Goal: Task Accomplishment & Management: Manage account settings

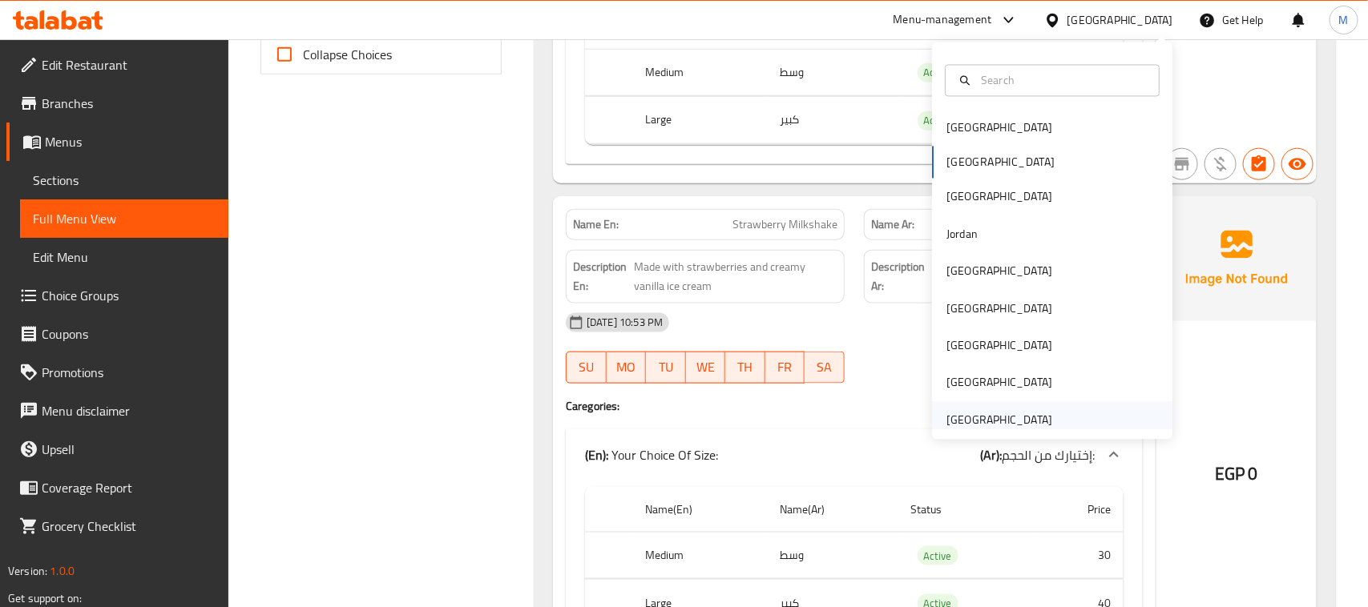
click at [991, 413] on div "[GEOGRAPHIC_DATA]" at bounding box center [999, 421] width 106 height 18
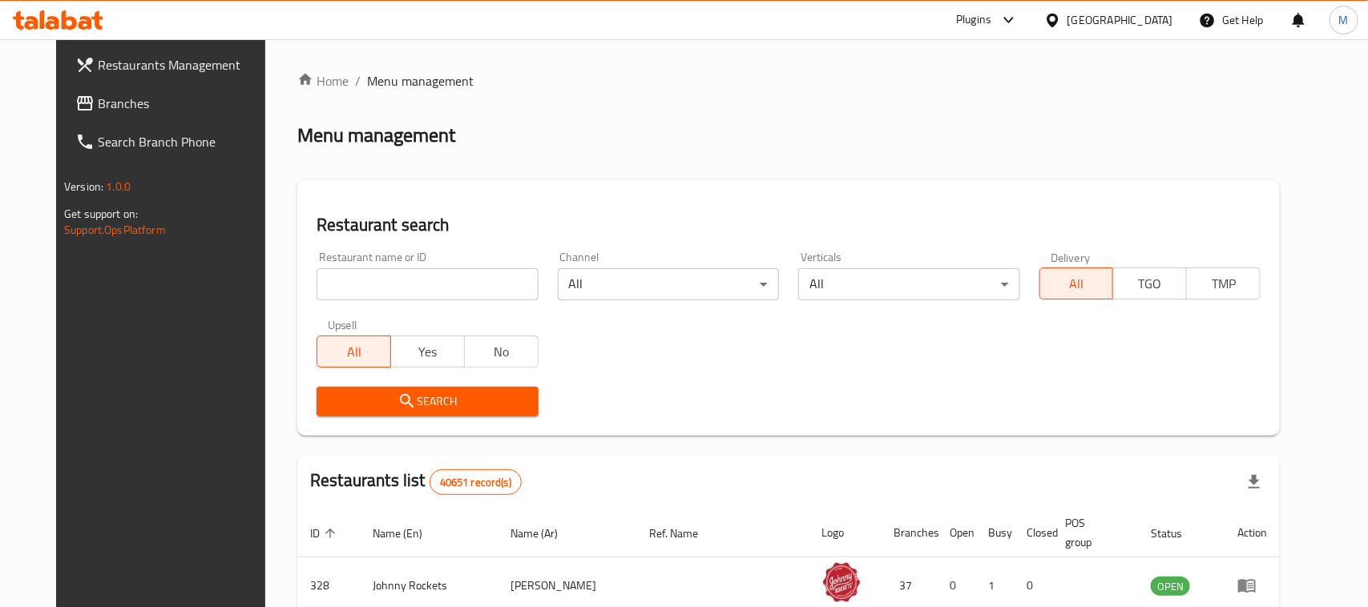
click at [413, 293] on input "search" at bounding box center [427, 284] width 221 height 32
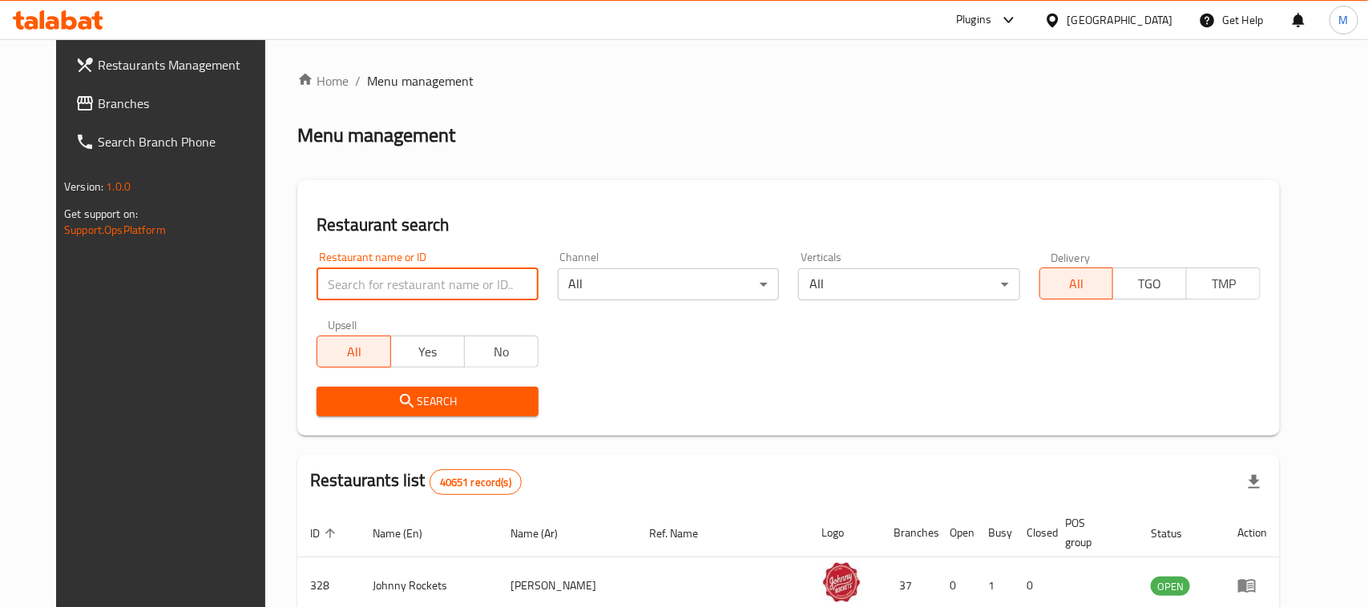
paste input "Dimsum Kitchen Company"
type input "Dimsum Kitchen Company"
click button "Search" at bounding box center [427, 402] width 221 height 30
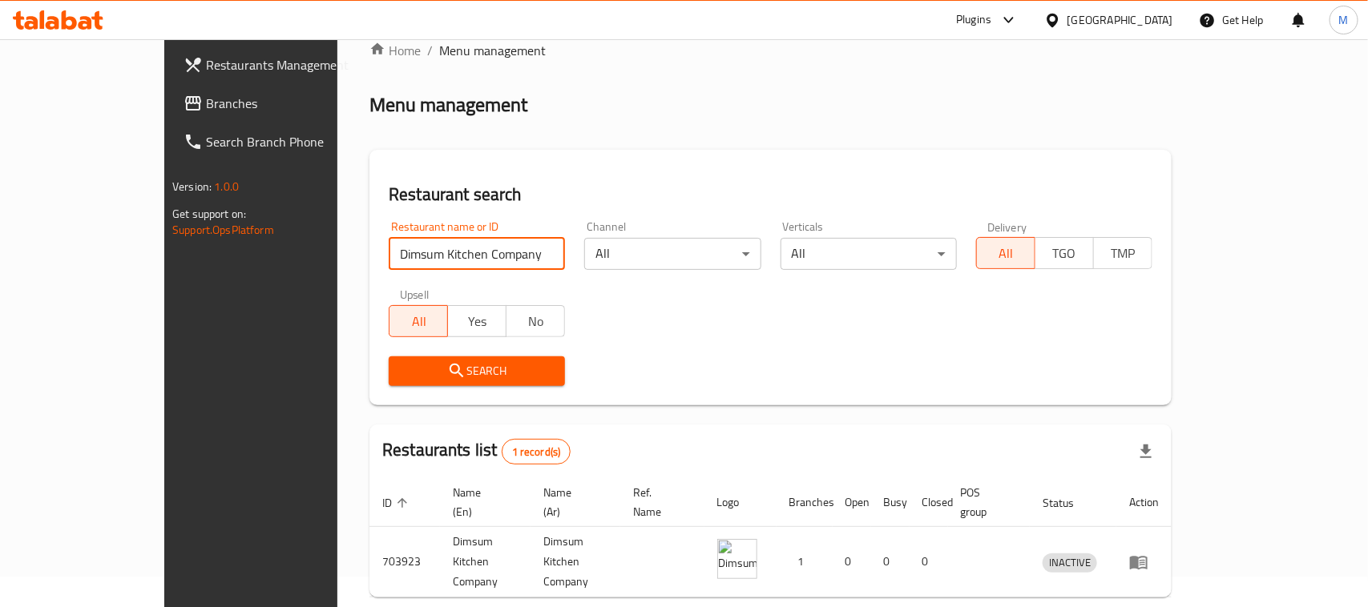
scroll to position [76, 0]
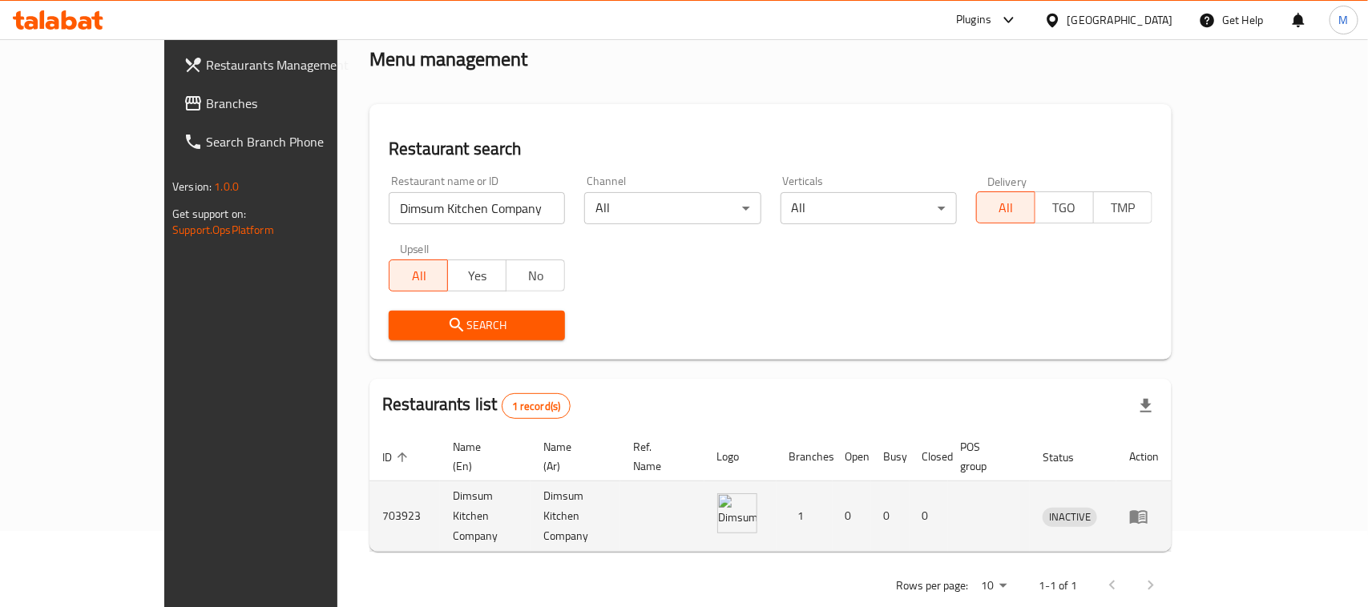
click at [1148, 507] on icon "enhanced table" at bounding box center [1138, 516] width 19 height 19
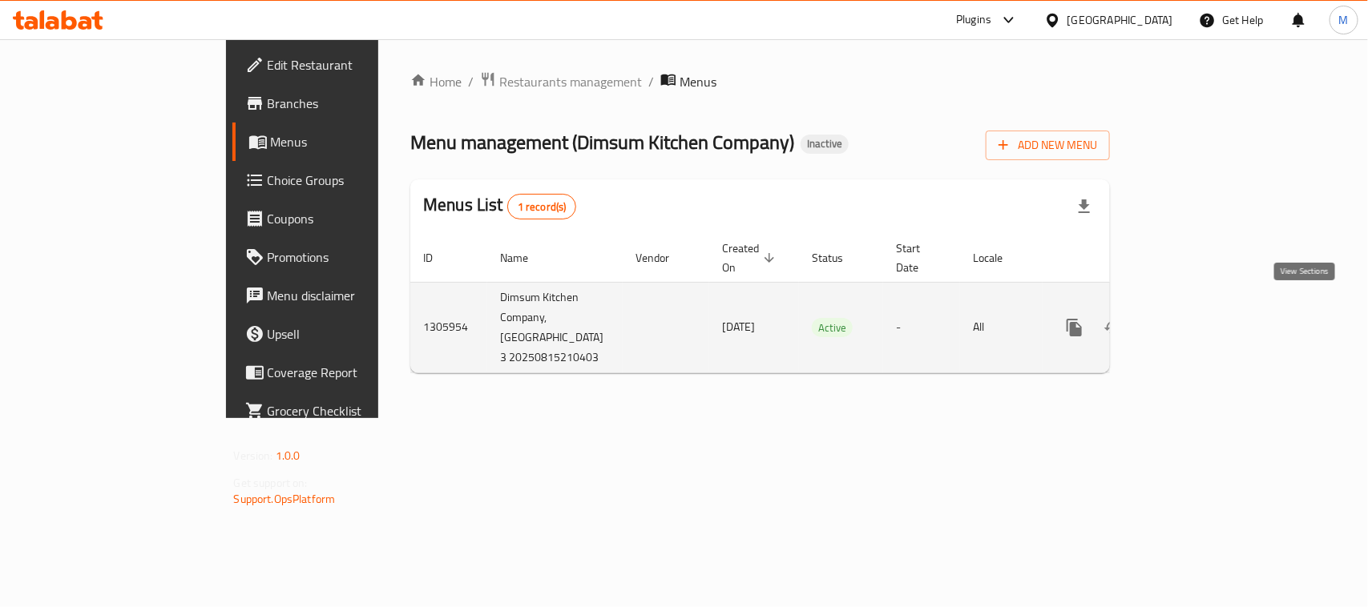
click at [1200, 318] on icon "enhanced table" at bounding box center [1189, 327] width 19 height 19
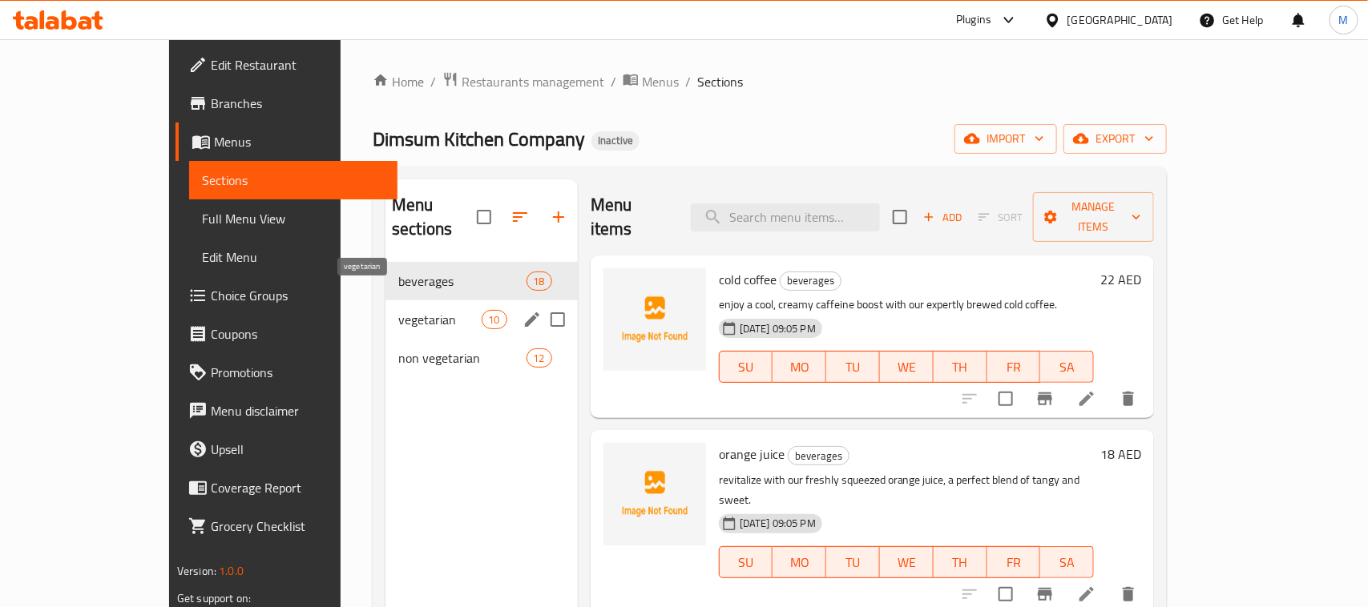
click at [398, 310] on span "vegetarian" at bounding box center [439, 319] width 83 height 19
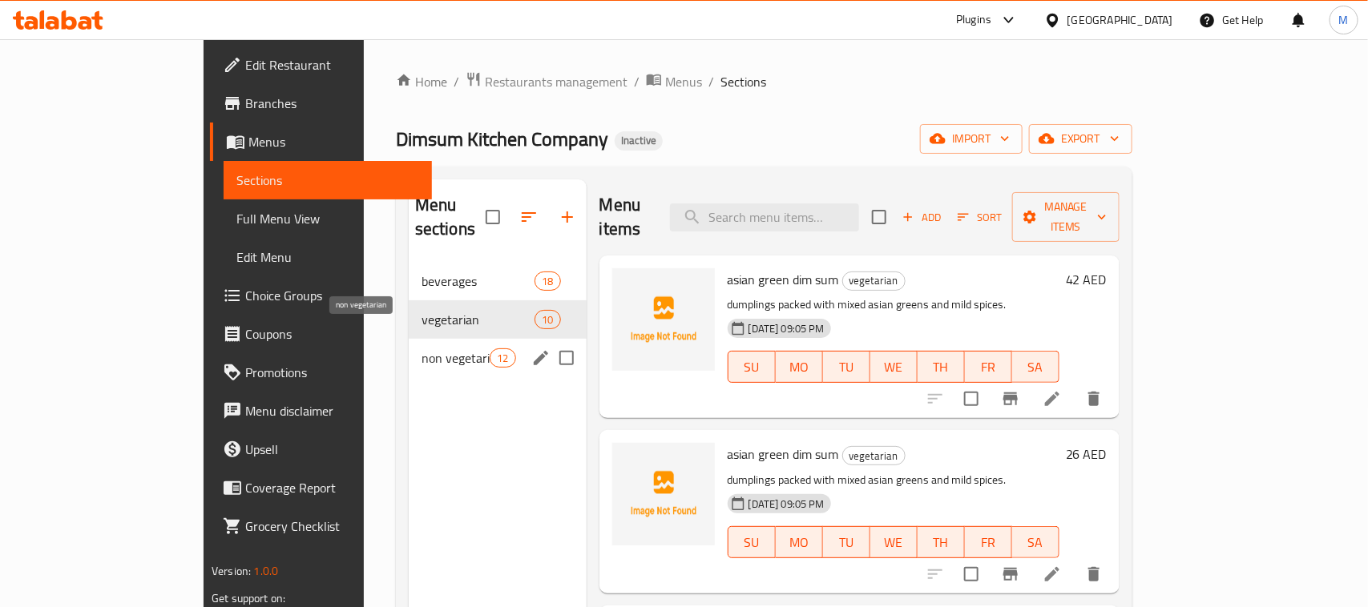
click at [422, 349] on span "non vegetarian" at bounding box center [456, 358] width 68 height 19
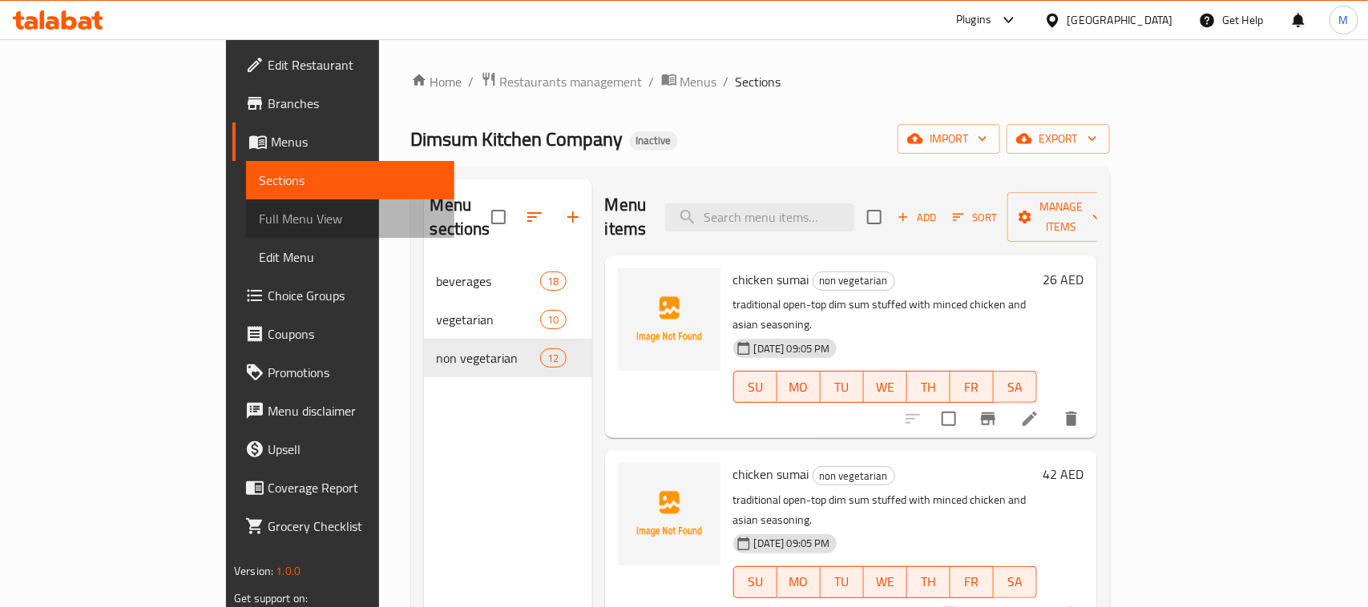
click at [259, 220] on span "Full Menu View" at bounding box center [350, 218] width 183 height 19
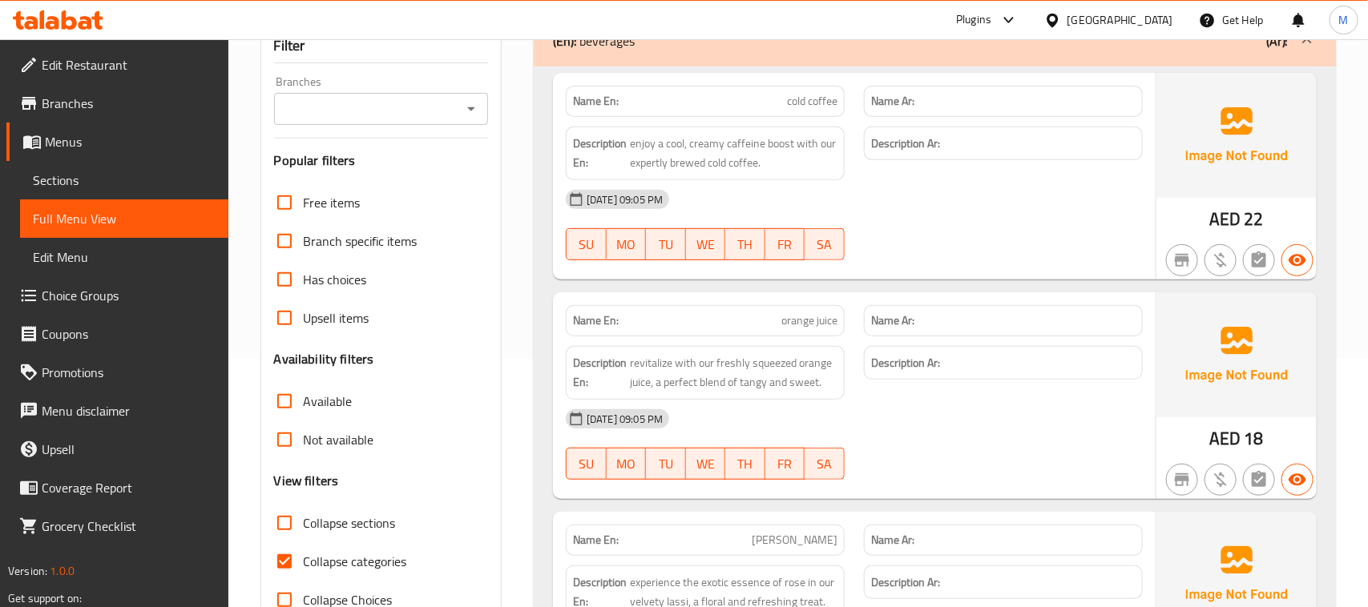
scroll to position [200, 0]
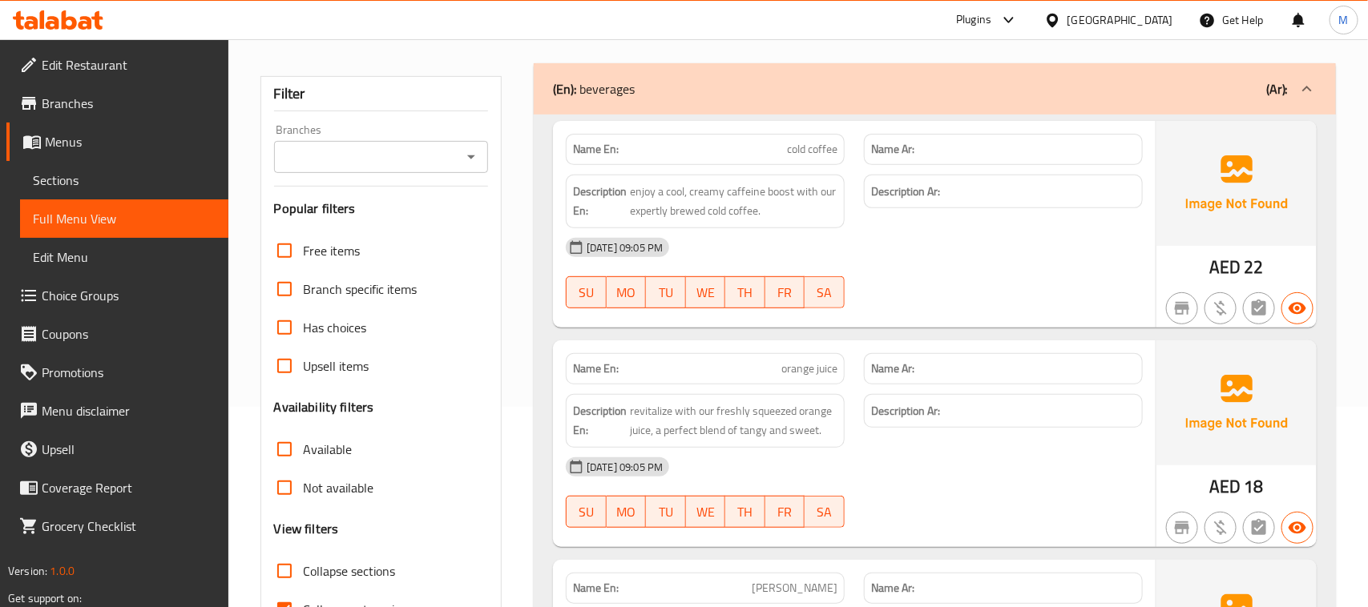
click at [91, 178] on span "Sections" at bounding box center [124, 180] width 183 height 19
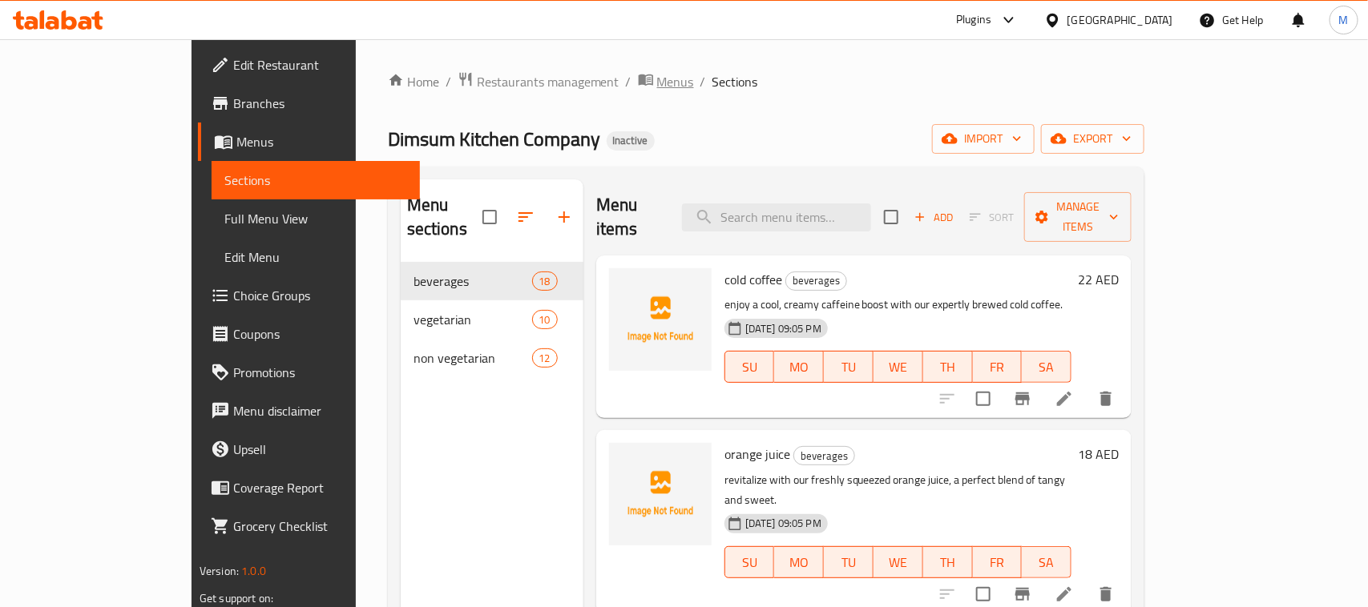
click at [657, 87] on span "Menus" at bounding box center [675, 81] width 37 height 19
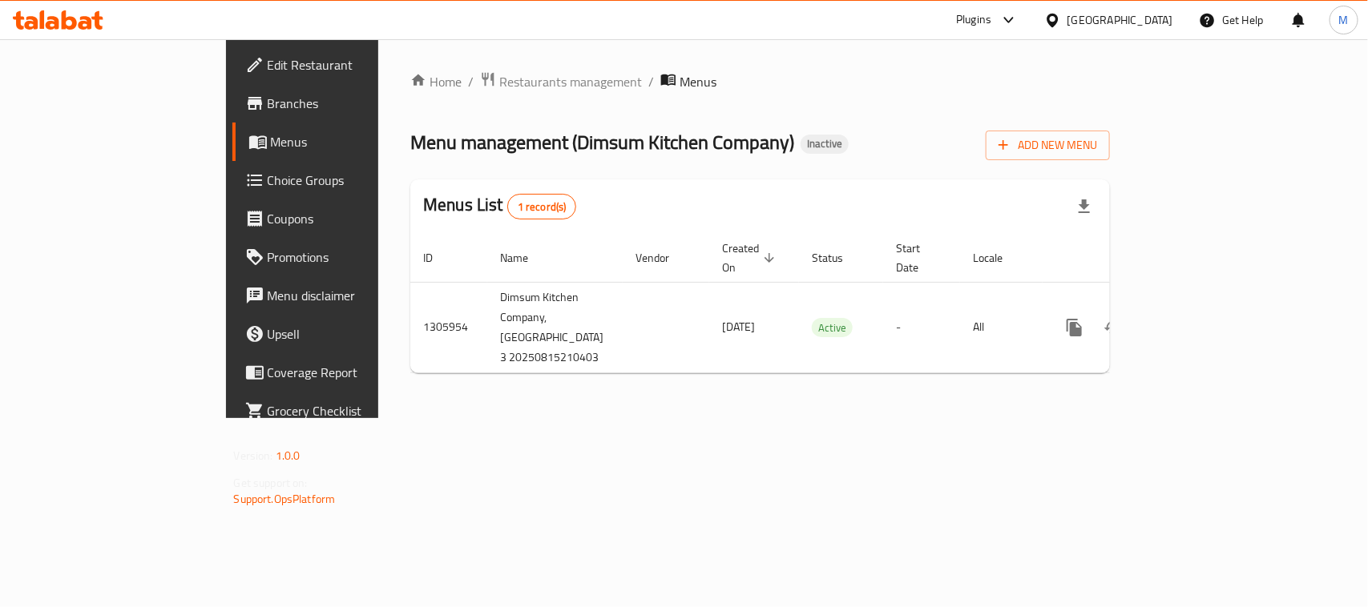
click at [268, 69] on span "Edit Restaurant" at bounding box center [355, 64] width 174 height 19
click at [1097, 148] on span "Add New Menu" at bounding box center [1048, 144] width 99 height 20
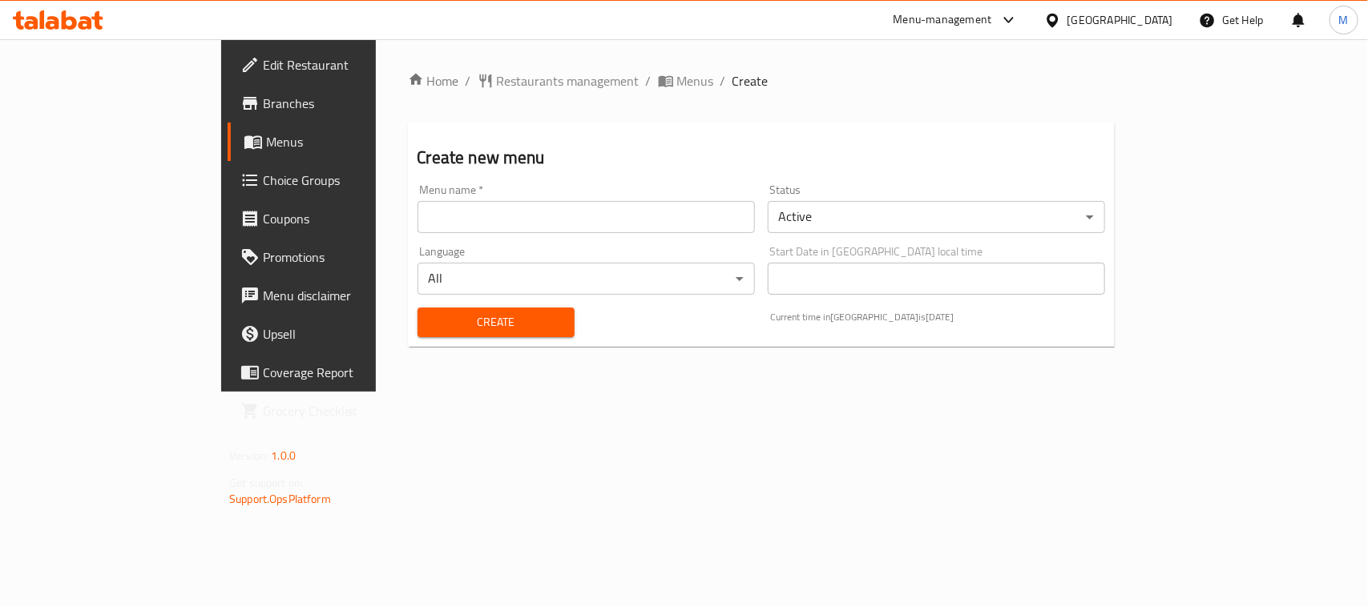
click at [502, 212] on input "text" at bounding box center [586, 217] width 337 height 32
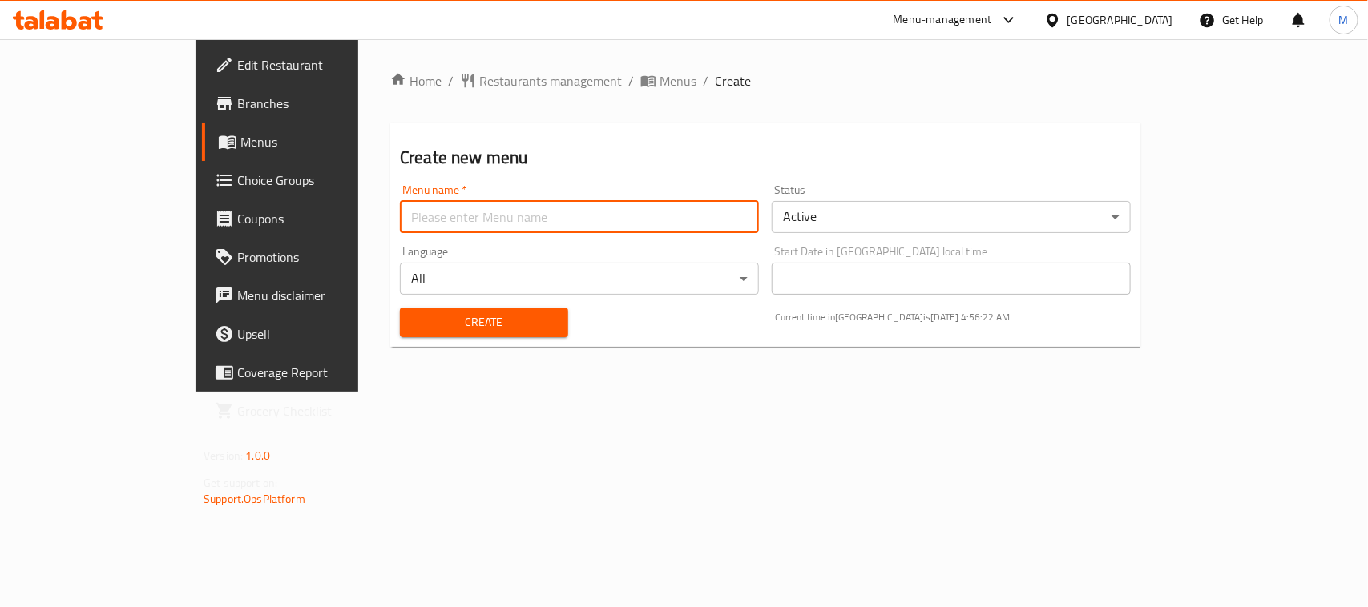
type input "New"
click at [439, 325] on span "Create" at bounding box center [484, 323] width 143 height 20
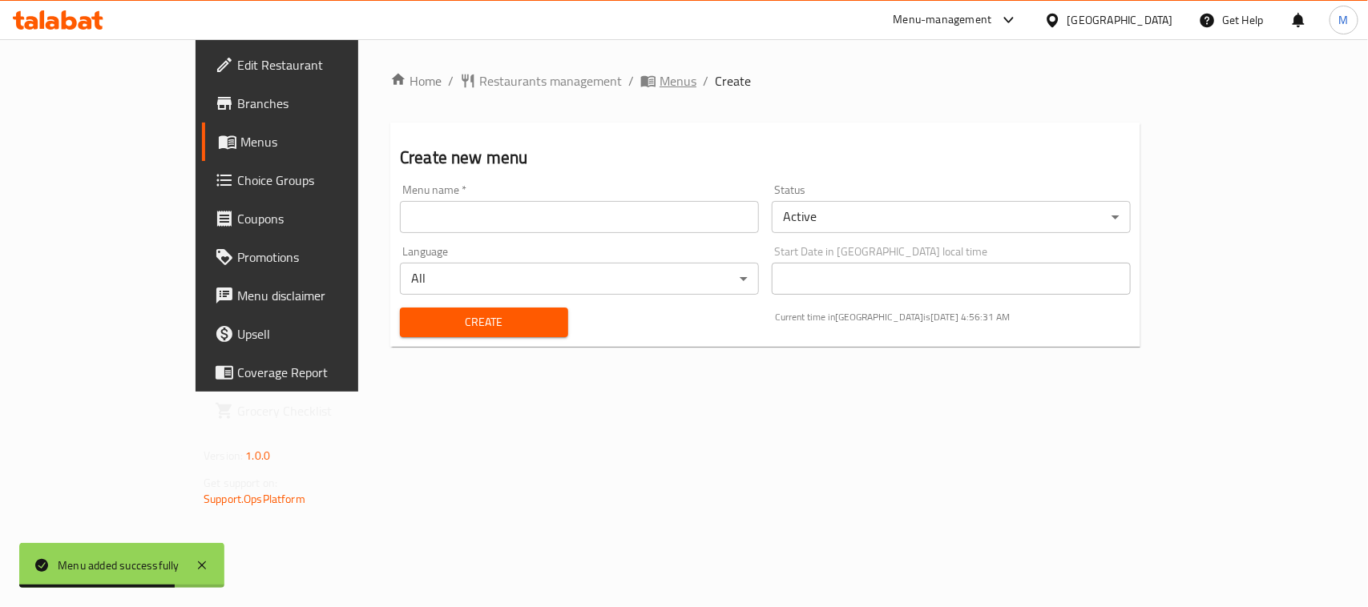
click at [660, 86] on span "Menus" at bounding box center [678, 80] width 37 height 19
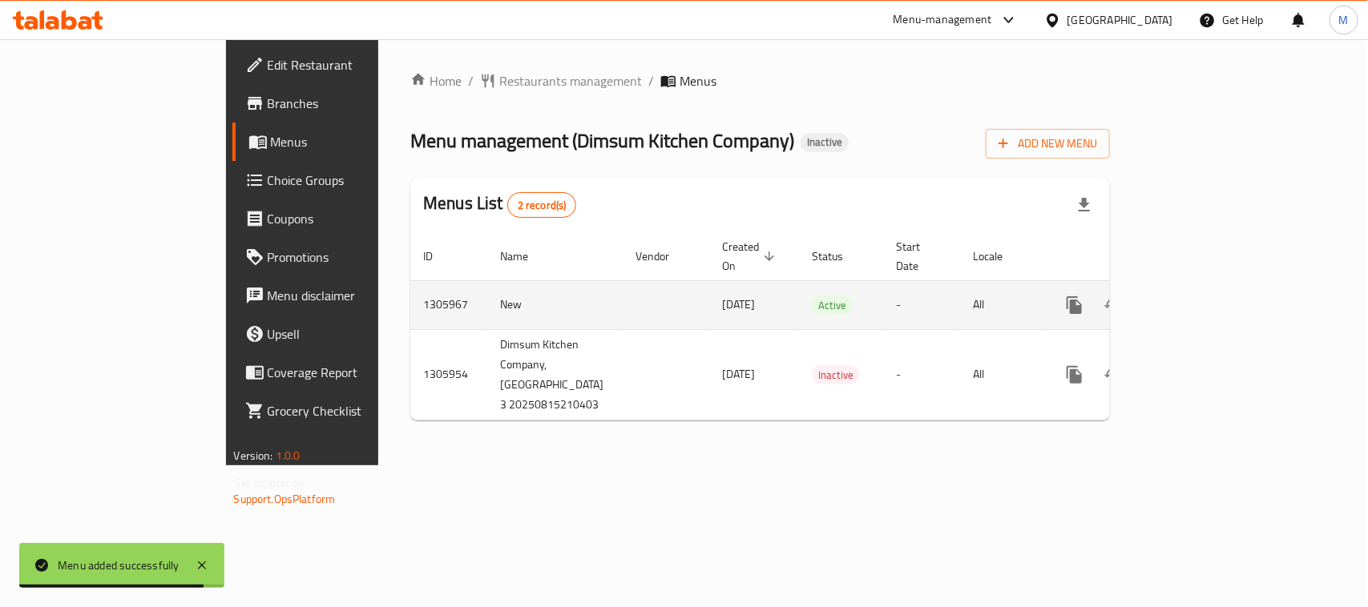
click at [1200, 296] on icon "enhanced table" at bounding box center [1189, 305] width 19 height 19
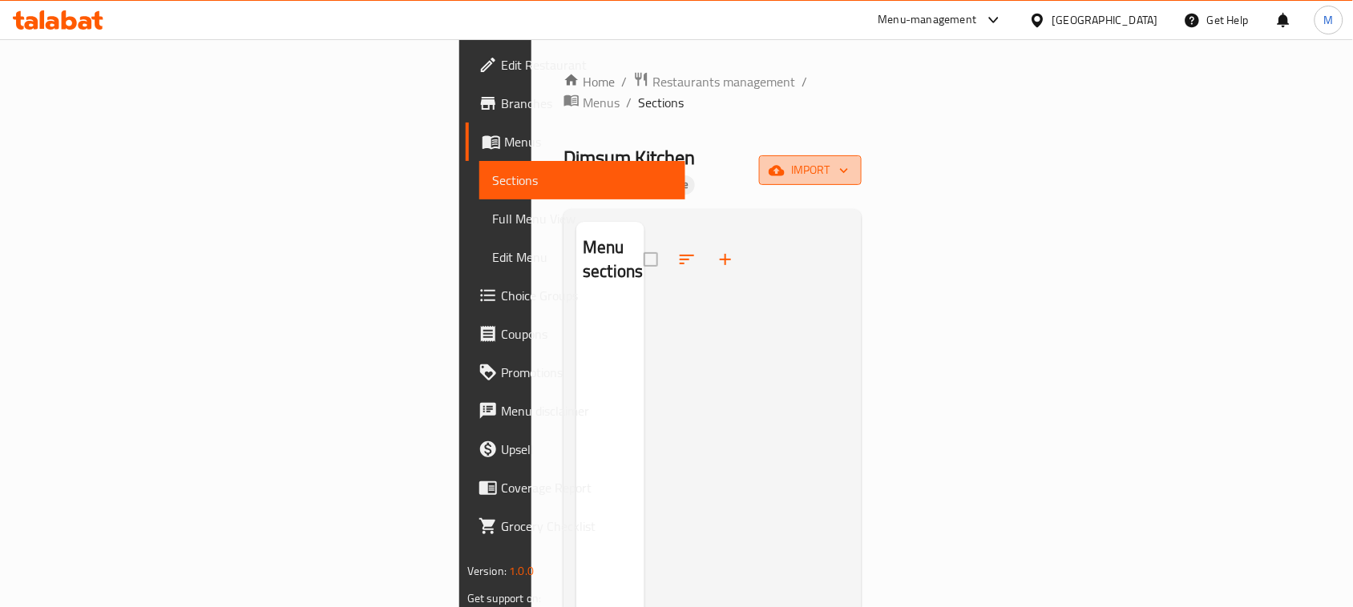
click at [849, 160] on span "import" at bounding box center [810, 170] width 77 height 20
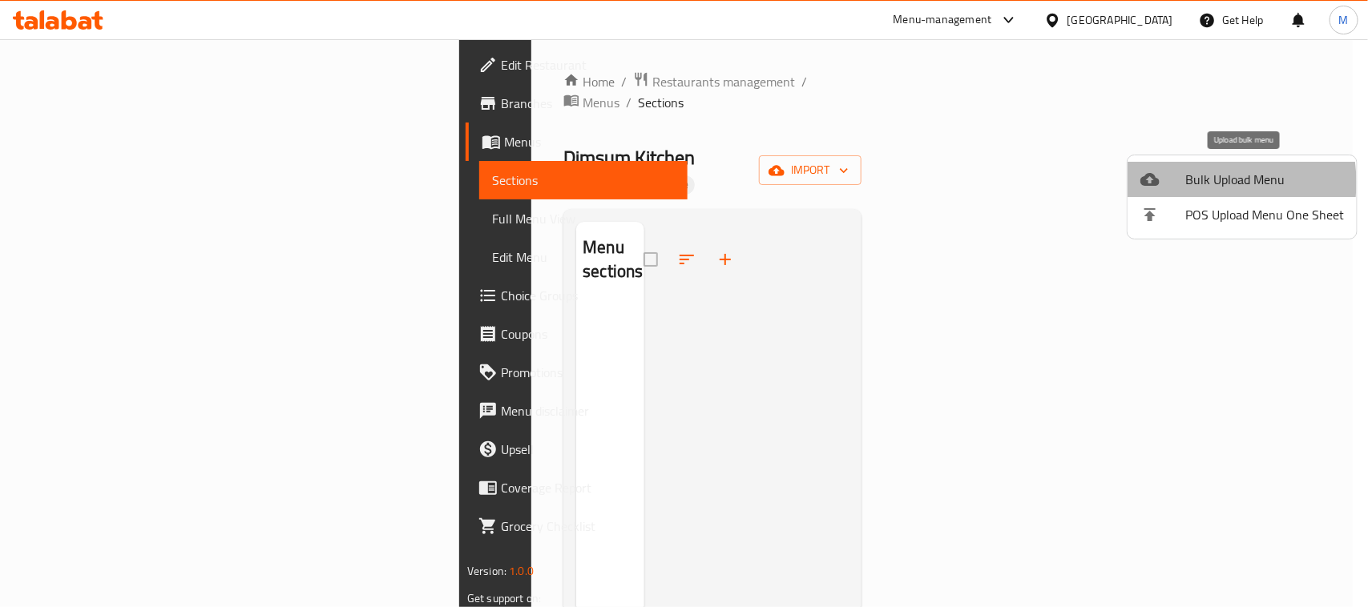
click at [1196, 183] on span "Bulk Upload Menu" at bounding box center [1264, 179] width 159 height 19
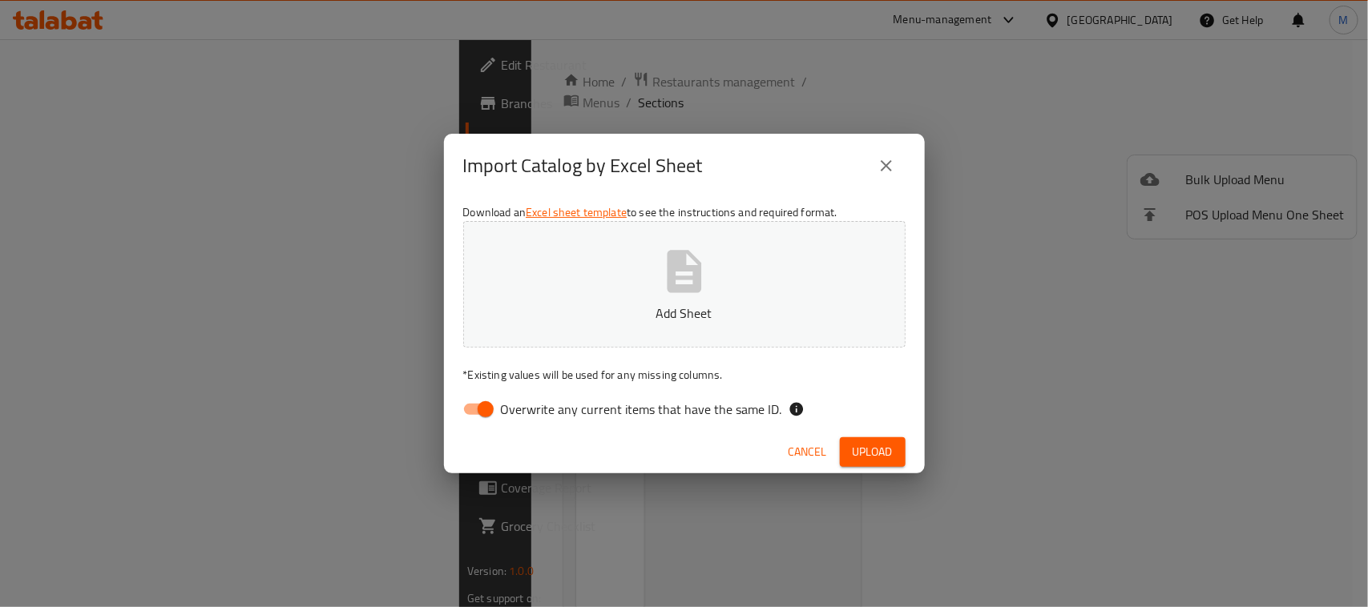
click at [473, 410] on input "Overwrite any current items that have the same ID." at bounding box center [485, 409] width 91 height 30
checkbox input "false"
click at [755, 160] on div "Import Catalog by Excel Sheet" at bounding box center [684, 166] width 442 height 38
click at [866, 449] on span "Upload" at bounding box center [873, 452] width 40 height 20
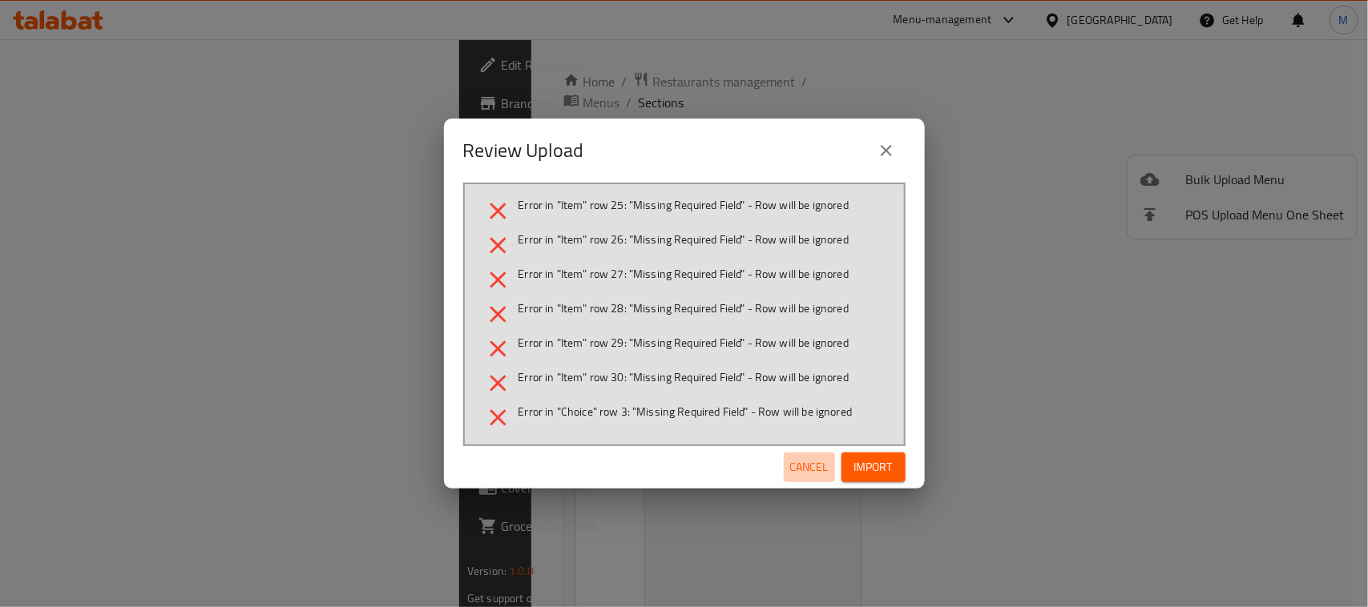
click at [813, 470] on span "Cancel" at bounding box center [809, 468] width 38 height 20
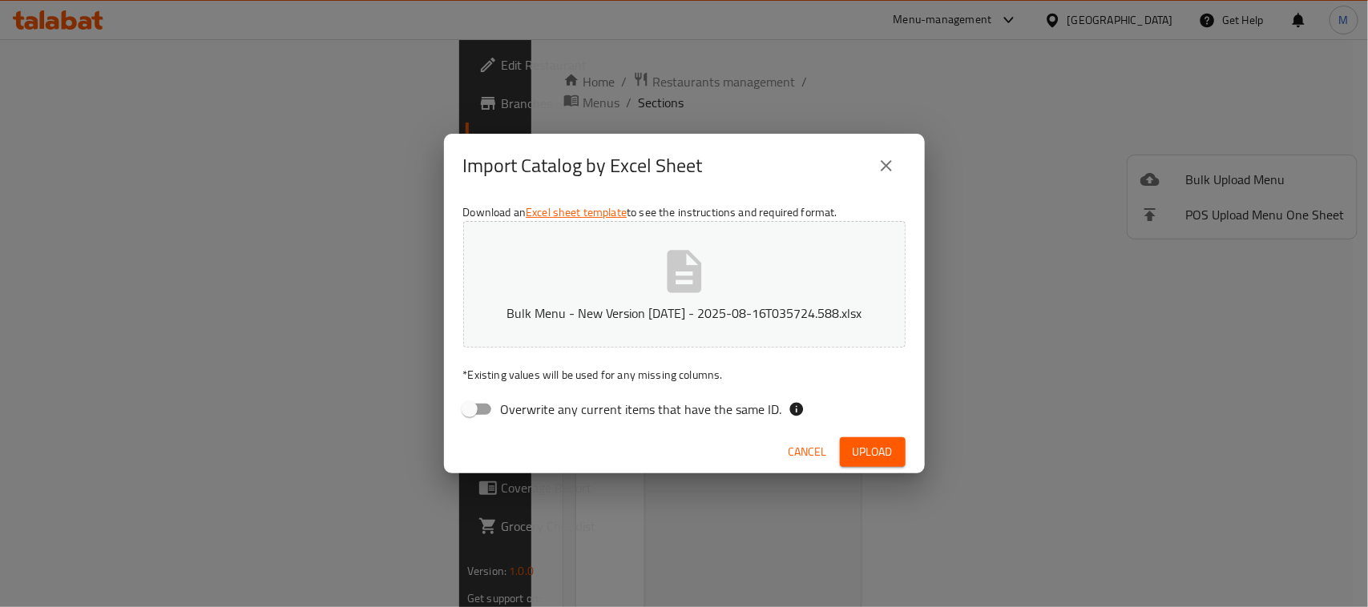
click at [878, 438] on button "Upload" at bounding box center [873, 453] width 66 height 30
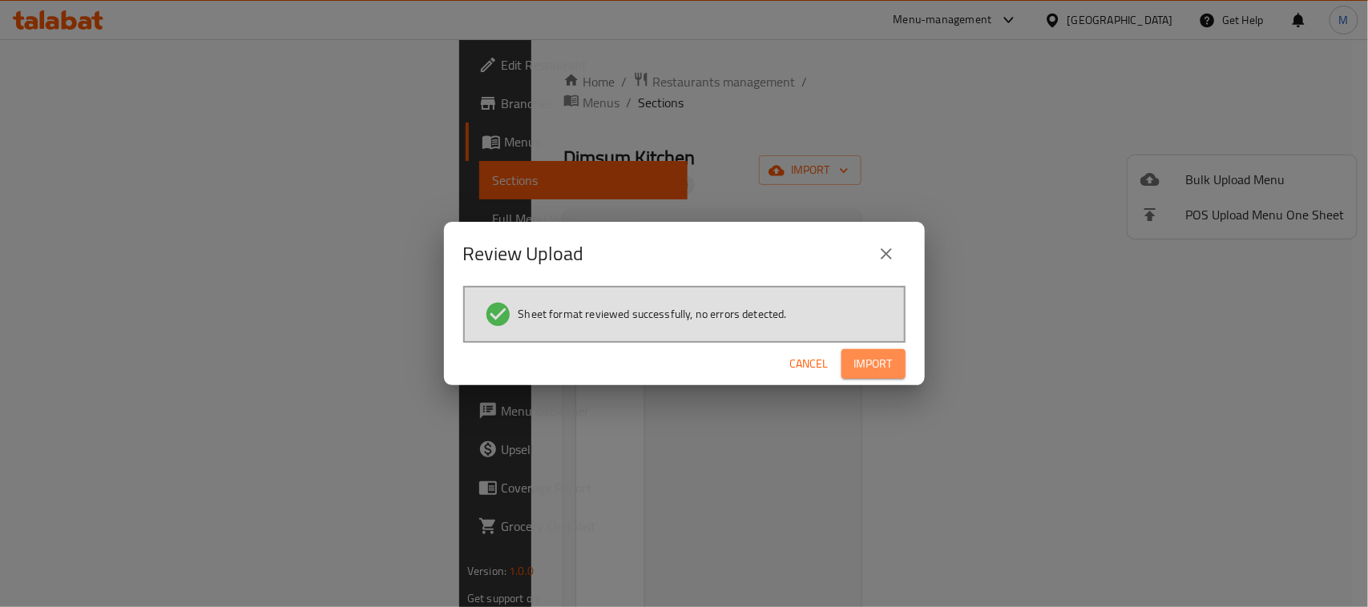
click at [867, 366] on span "Import" at bounding box center [873, 364] width 38 height 20
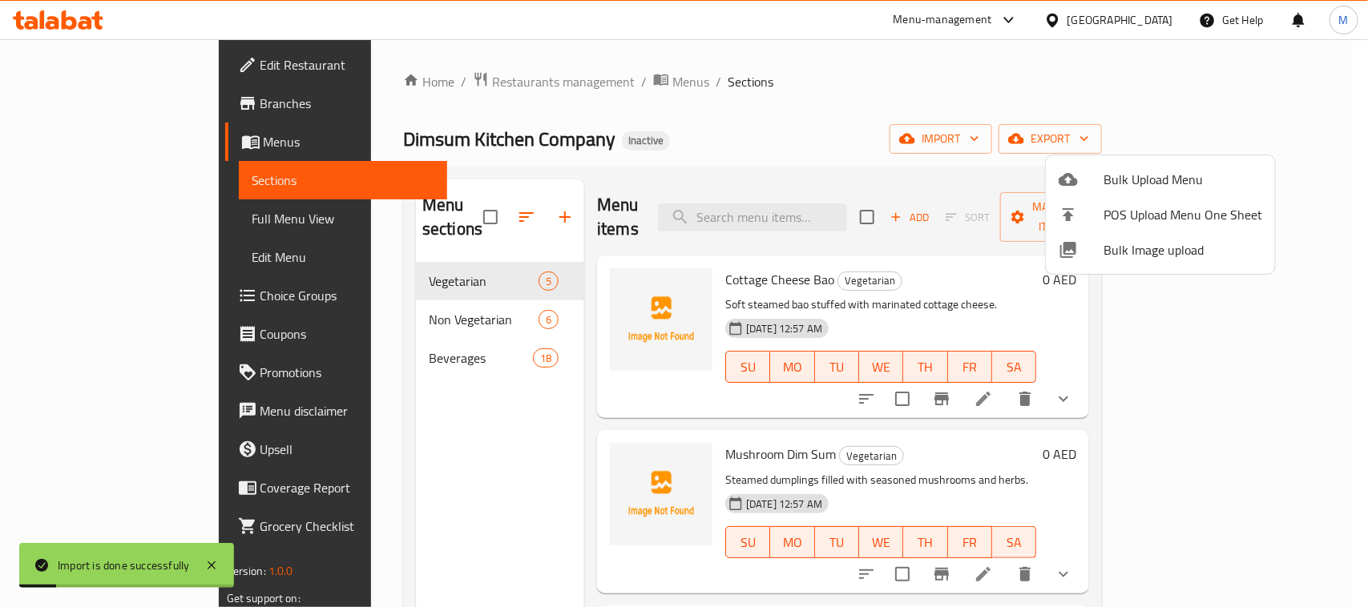
click at [89, 224] on div at bounding box center [684, 303] width 1368 height 607
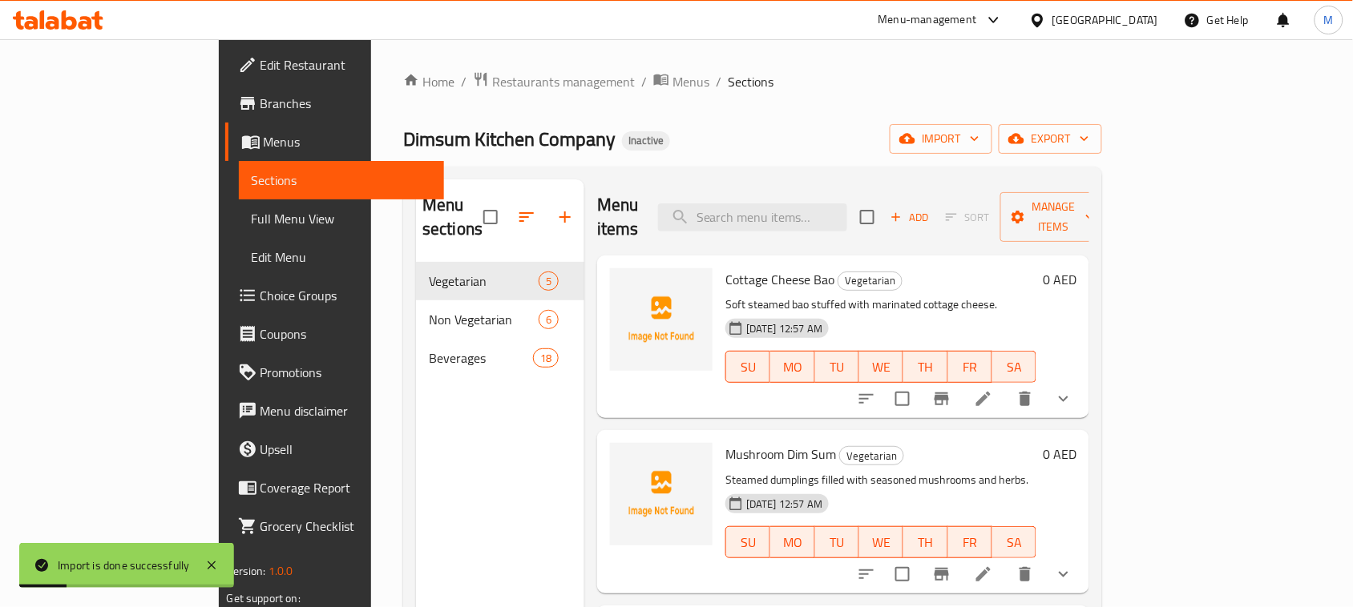
click at [252, 224] on span "Full Menu View" at bounding box center [342, 218] width 180 height 19
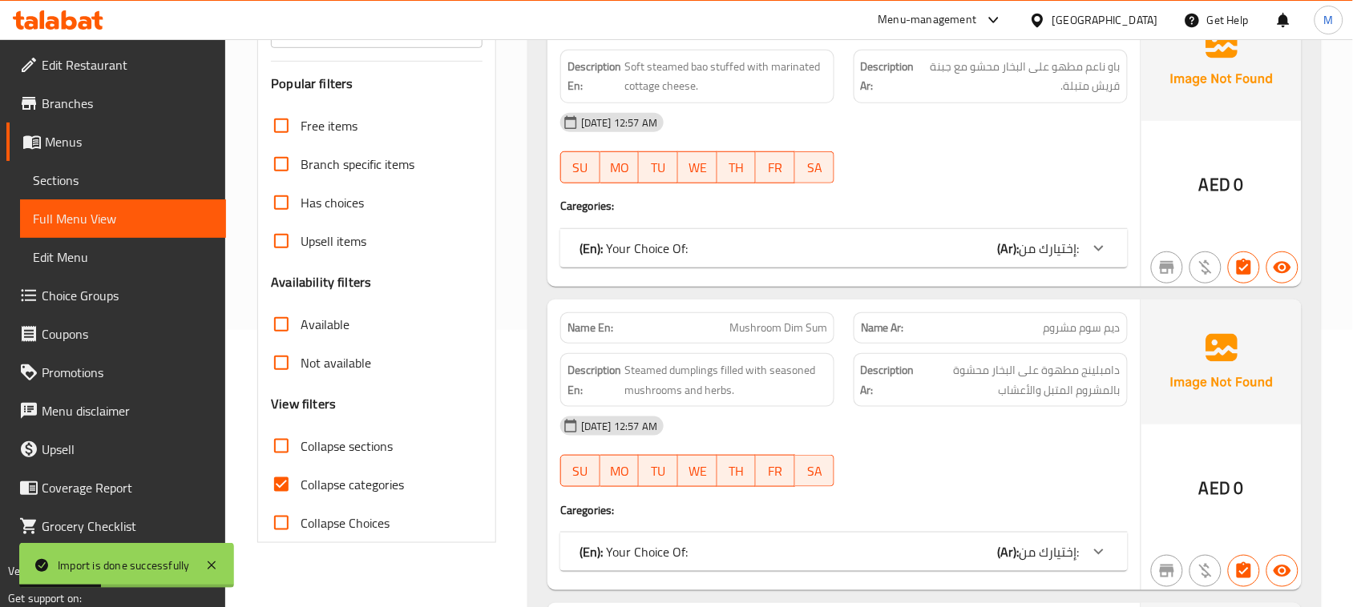
scroll to position [301, 0]
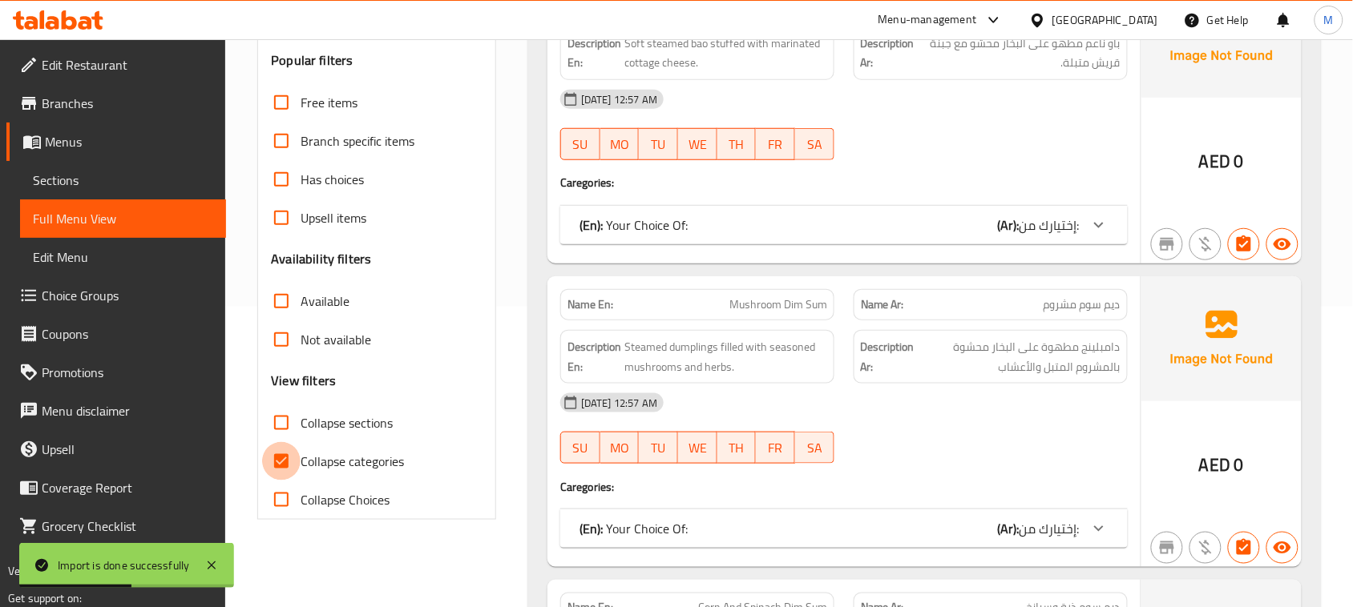
click at [283, 469] on input "Collapse categories" at bounding box center [281, 461] width 38 height 38
checkbox input "false"
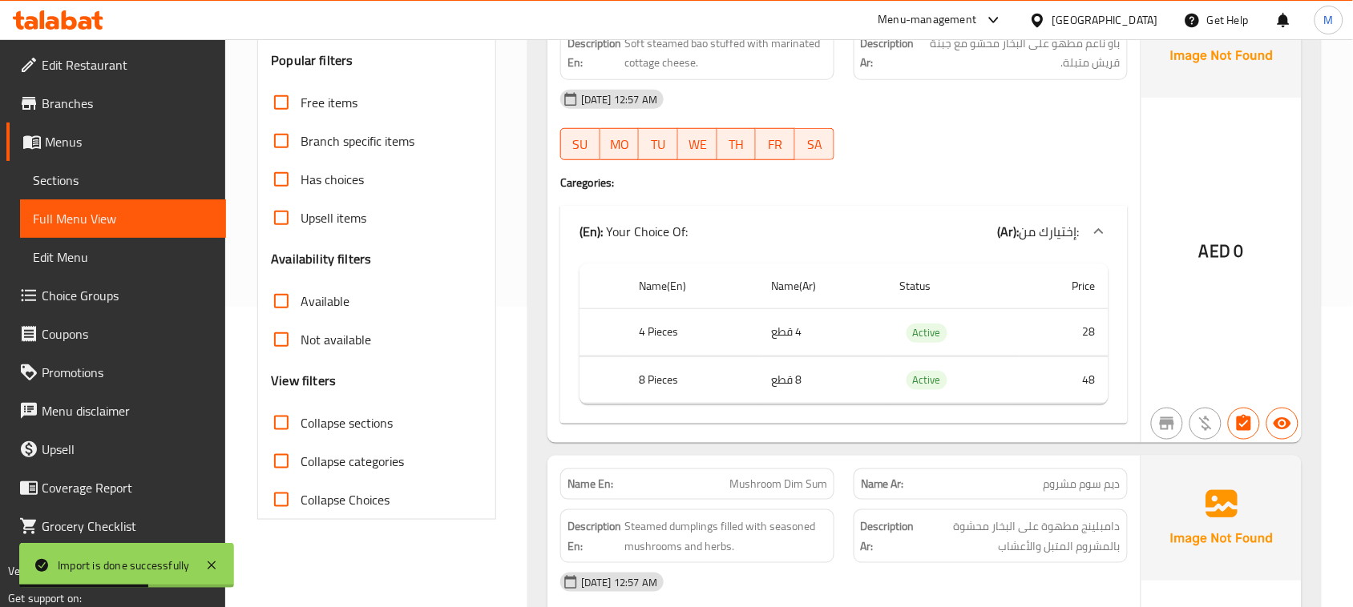
click at [494, 399] on div "Filter Branches Branches Popular filters Free items Branch specific items Has c…" at bounding box center [376, 224] width 239 height 592
